Goal: Transaction & Acquisition: Purchase product/service

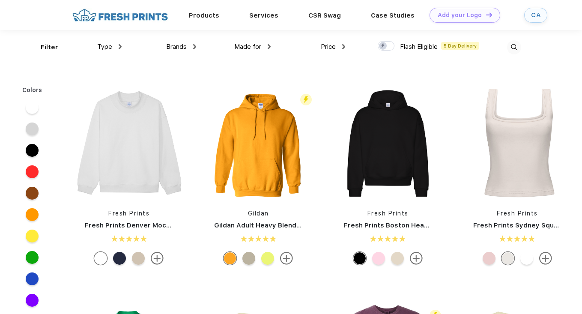
scroll to position [0, 0]
click at [339, 48] on div "Price" at bounding box center [333, 47] width 24 height 10
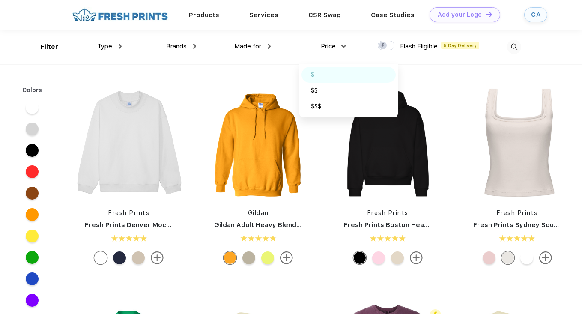
click at [317, 73] on div "$" at bounding box center [349, 75] width 94 height 16
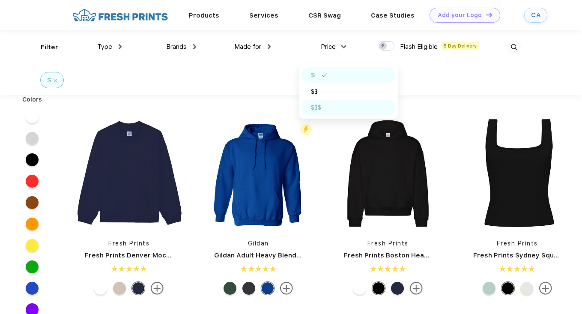
click at [323, 108] on div "$$$" at bounding box center [349, 108] width 94 height 16
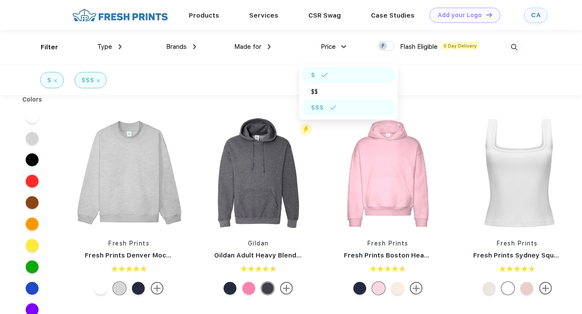
click at [323, 108] on div "$$$" at bounding box center [317, 107] width 13 height 9
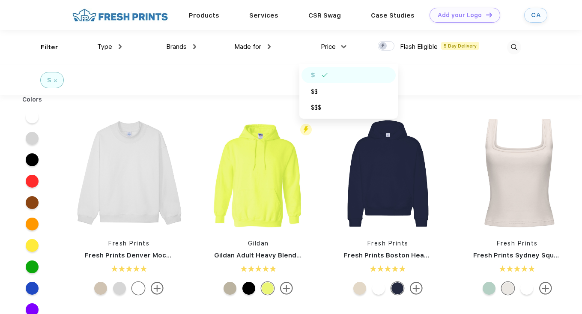
click at [335, 72] on div "$" at bounding box center [349, 75] width 94 height 16
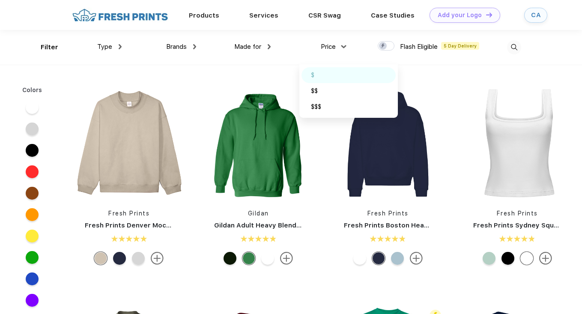
click at [316, 72] on div "$" at bounding box center [349, 75] width 94 height 16
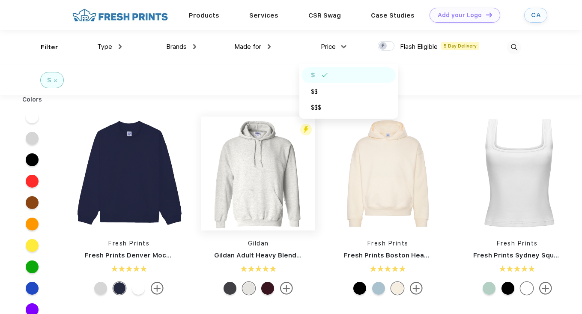
click at [251, 175] on img at bounding box center [258, 174] width 114 height 114
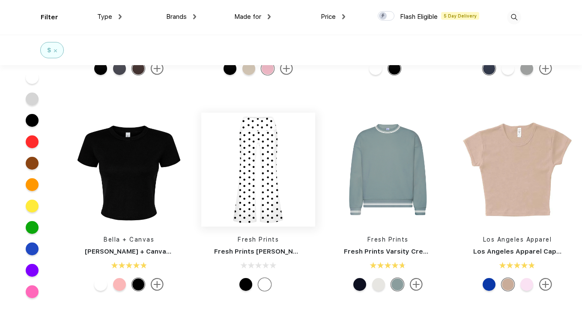
scroll to position [1021, 0]
